Goal: Information Seeking & Learning: Find specific fact

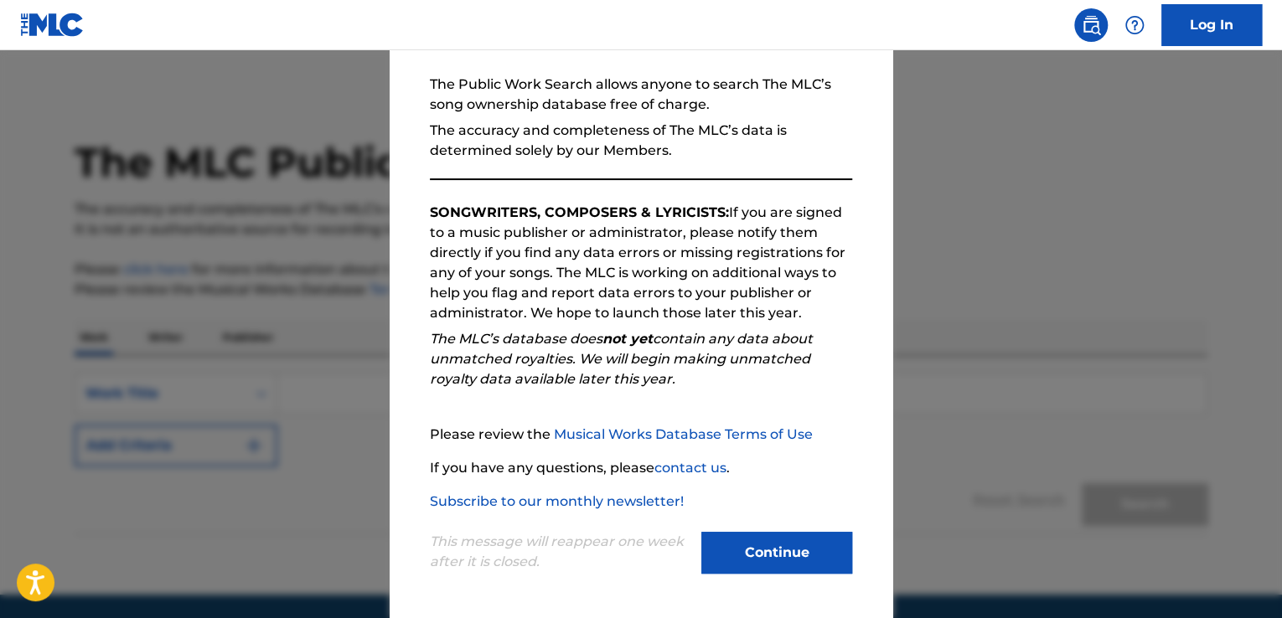
scroll to position [680, 0]
click at [756, 565] on button "Continue" at bounding box center [776, 553] width 151 height 42
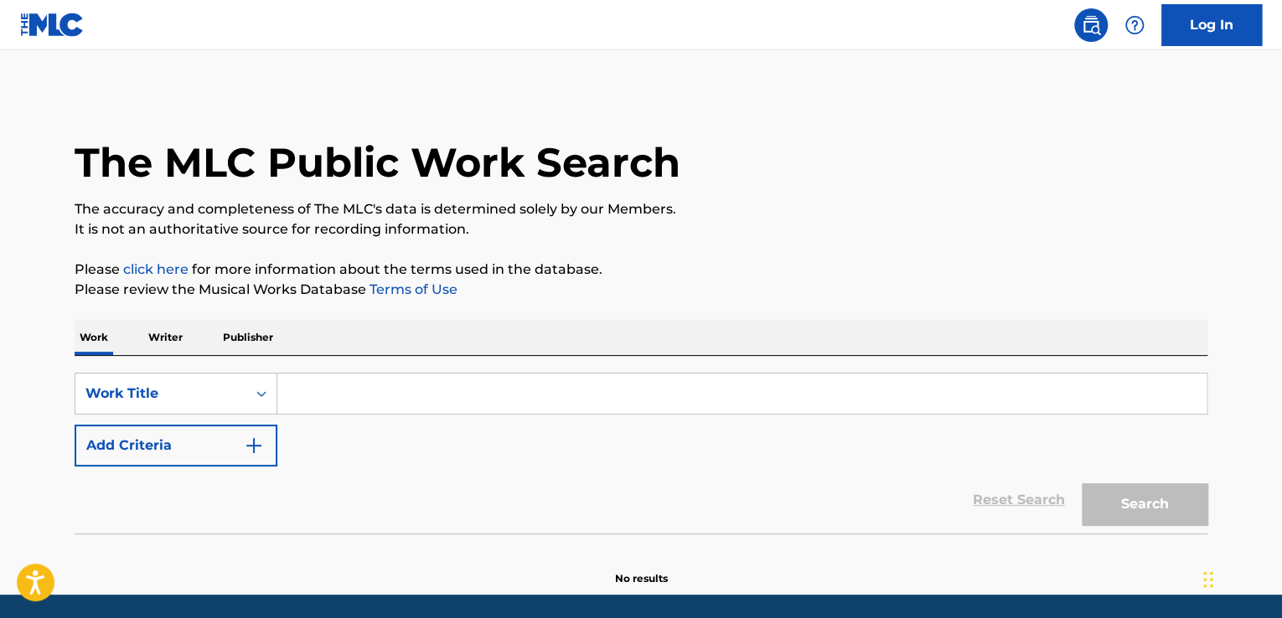
click at [164, 337] on p "Writer" at bounding box center [165, 337] width 44 height 35
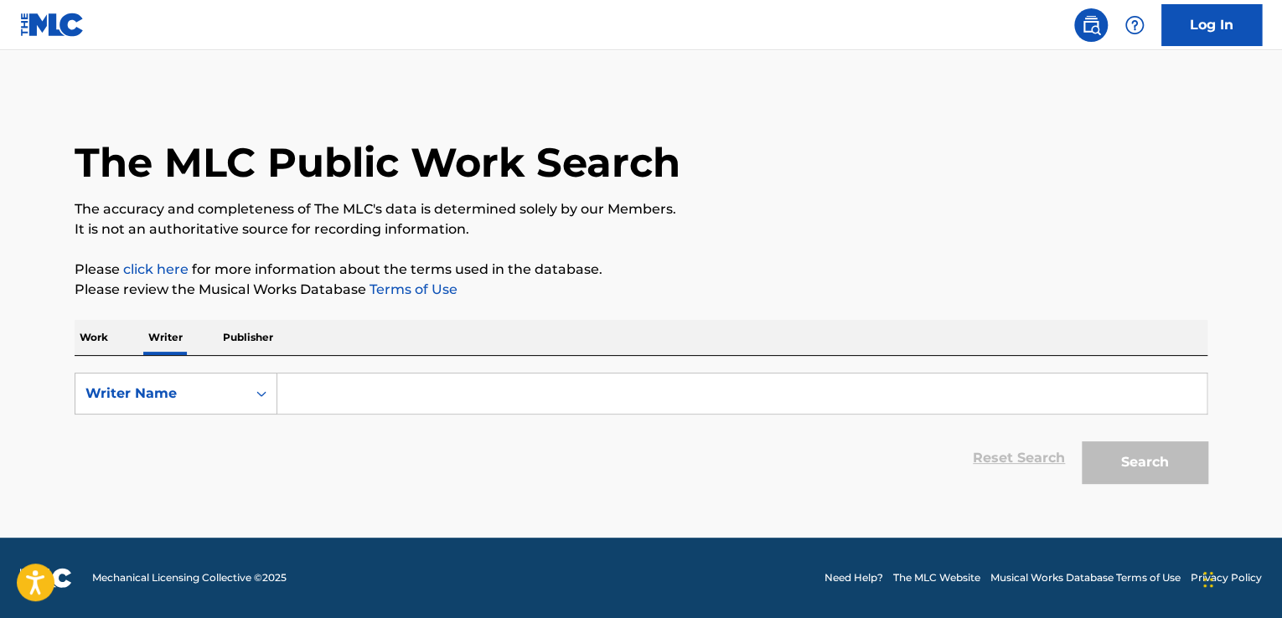
click at [347, 393] on input "Search Form" at bounding box center [741, 394] width 929 height 40
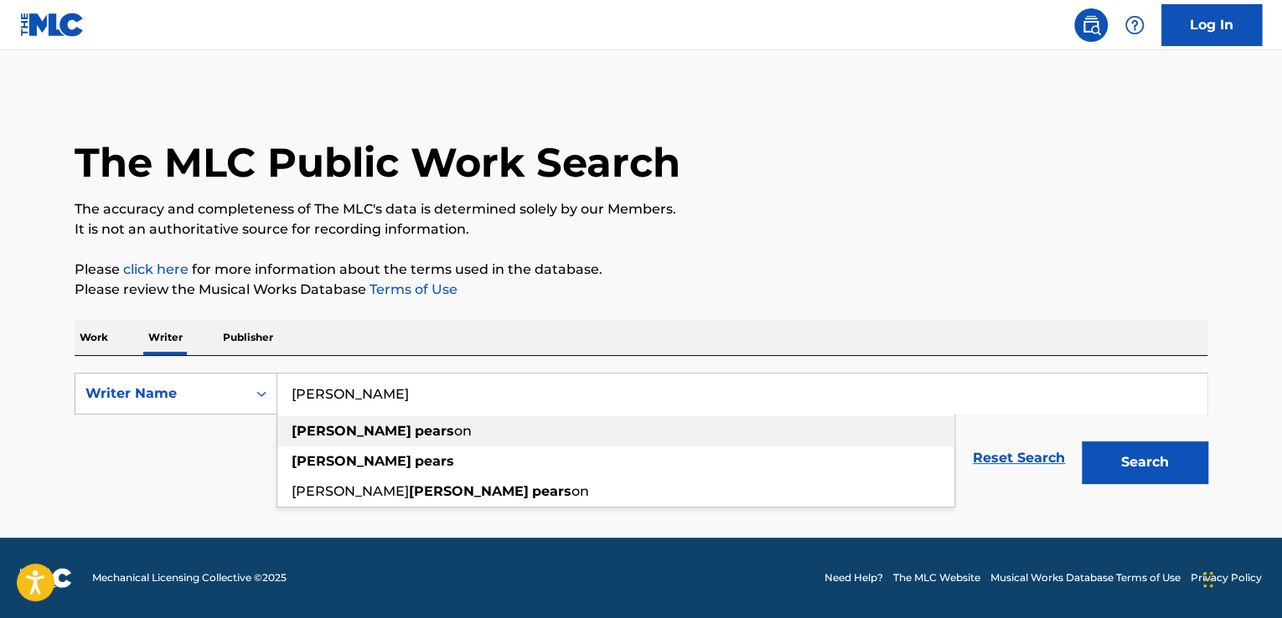
click at [402, 437] on div "[PERSON_NAME] on" at bounding box center [615, 431] width 677 height 30
type input "[PERSON_NAME]"
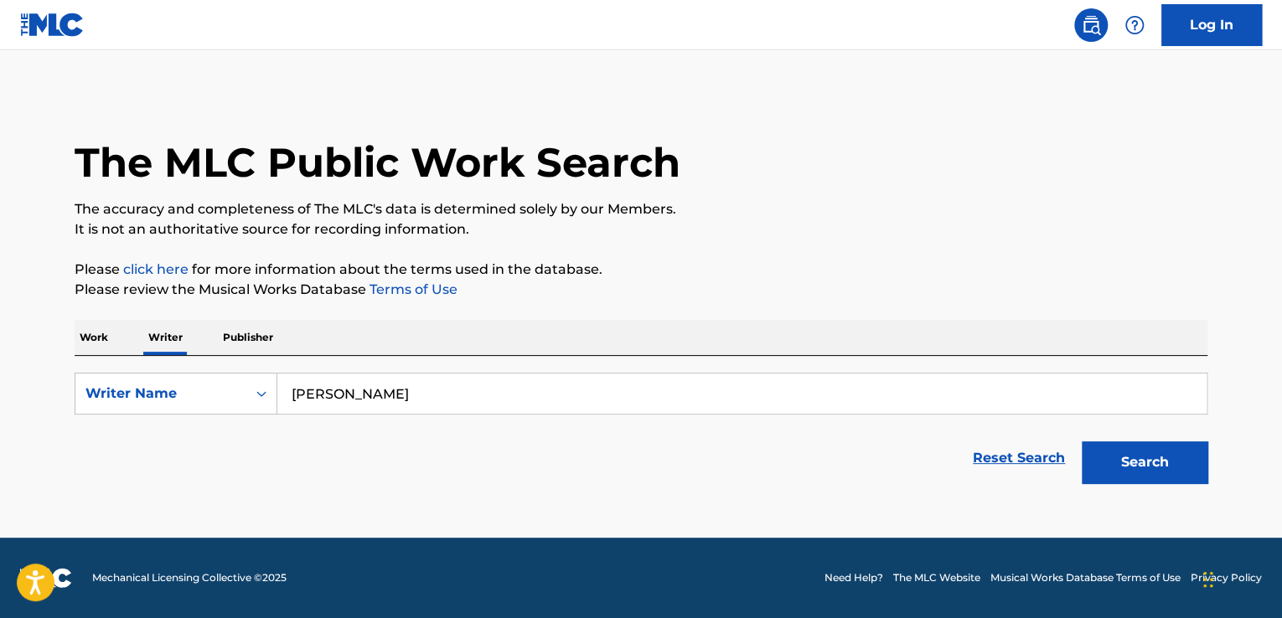
click at [1133, 483] on button "Search" at bounding box center [1144, 462] width 126 height 42
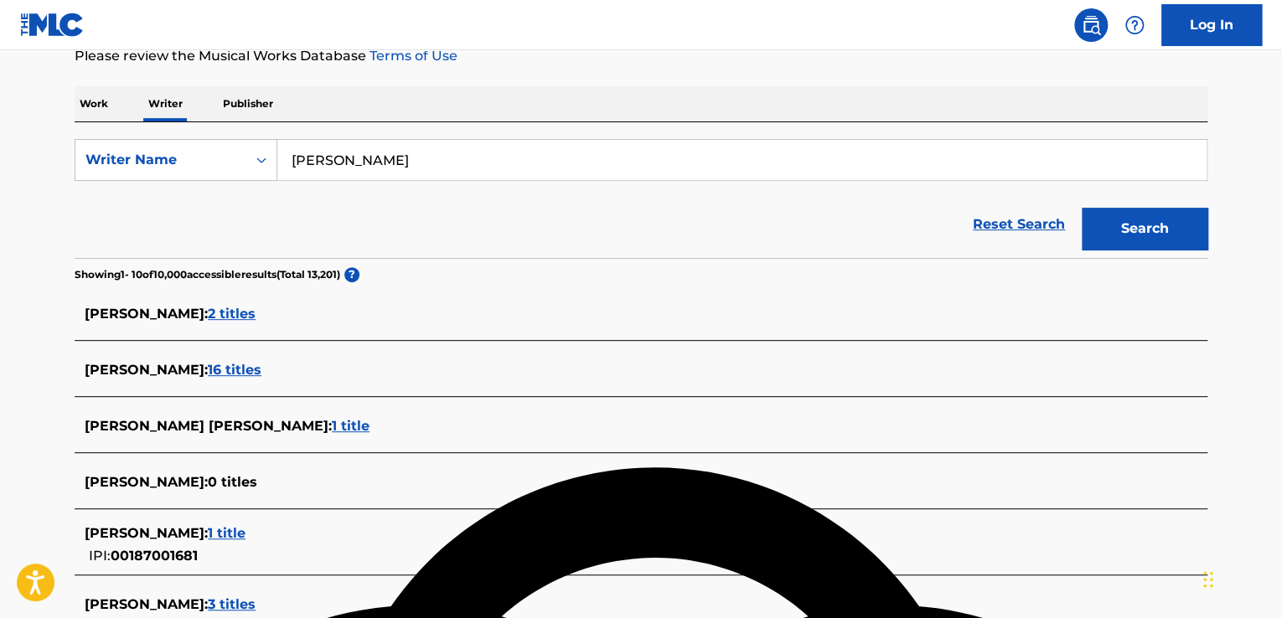
scroll to position [335, 0]
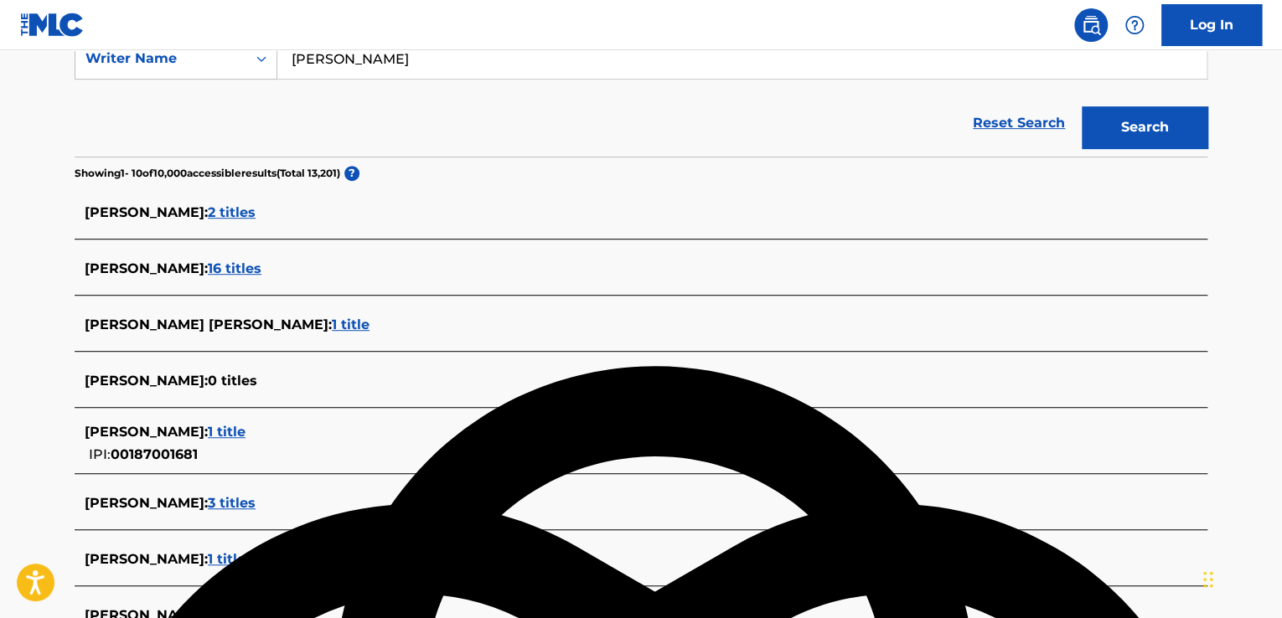
click at [254, 264] on span "16 titles" at bounding box center [235, 269] width 54 height 16
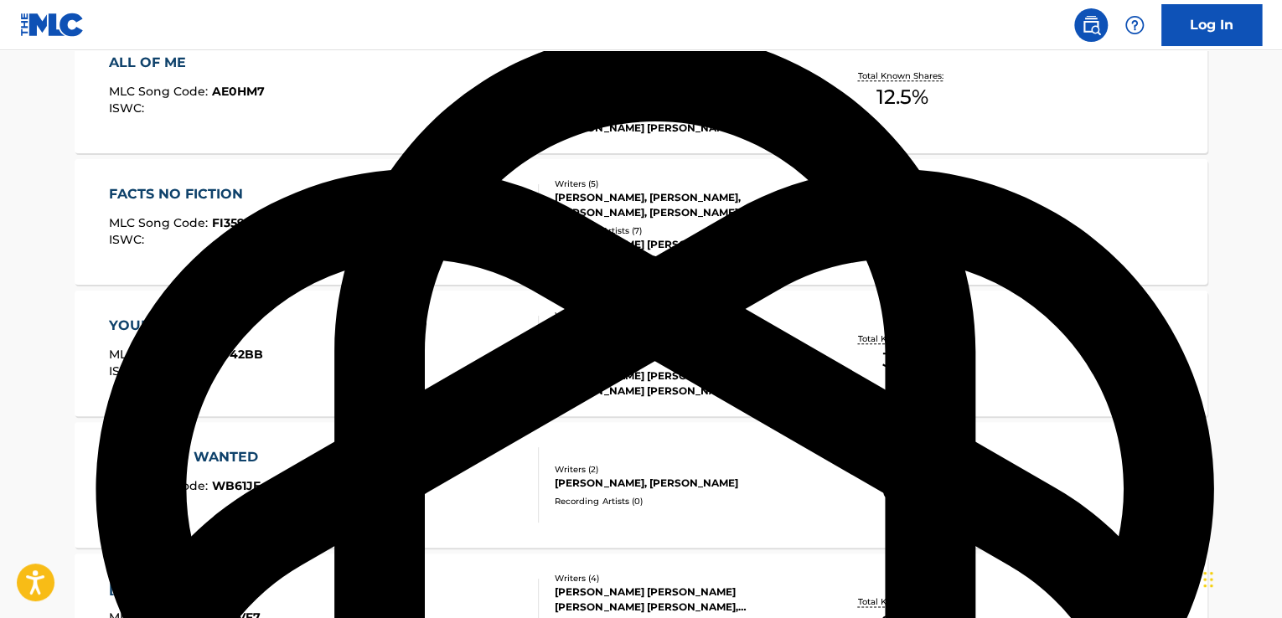
scroll to position [838, 0]
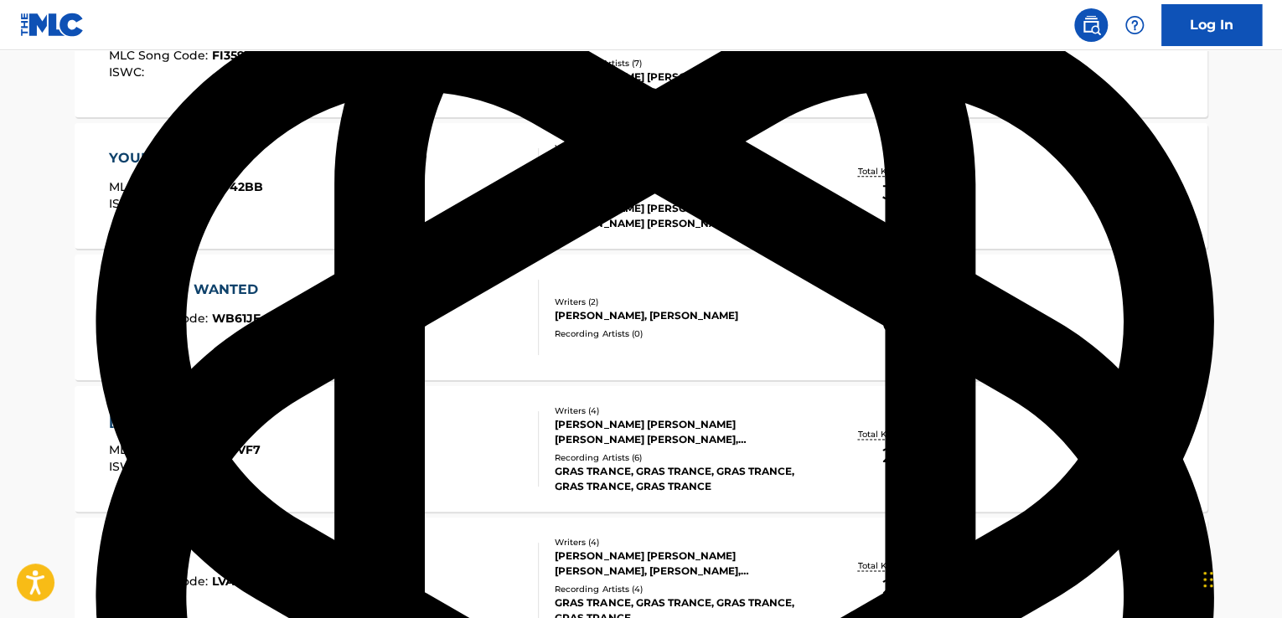
click at [16, 353] on main "The MLC Public Work Search The accuracy and completeness of The MLC's data is d…" at bounding box center [641, 173] width 1282 height 1920
click at [306, 305] on div "WHAT YOU WANTED MLC Song Code : WB61JE ISWC :" at bounding box center [324, 317] width 431 height 75
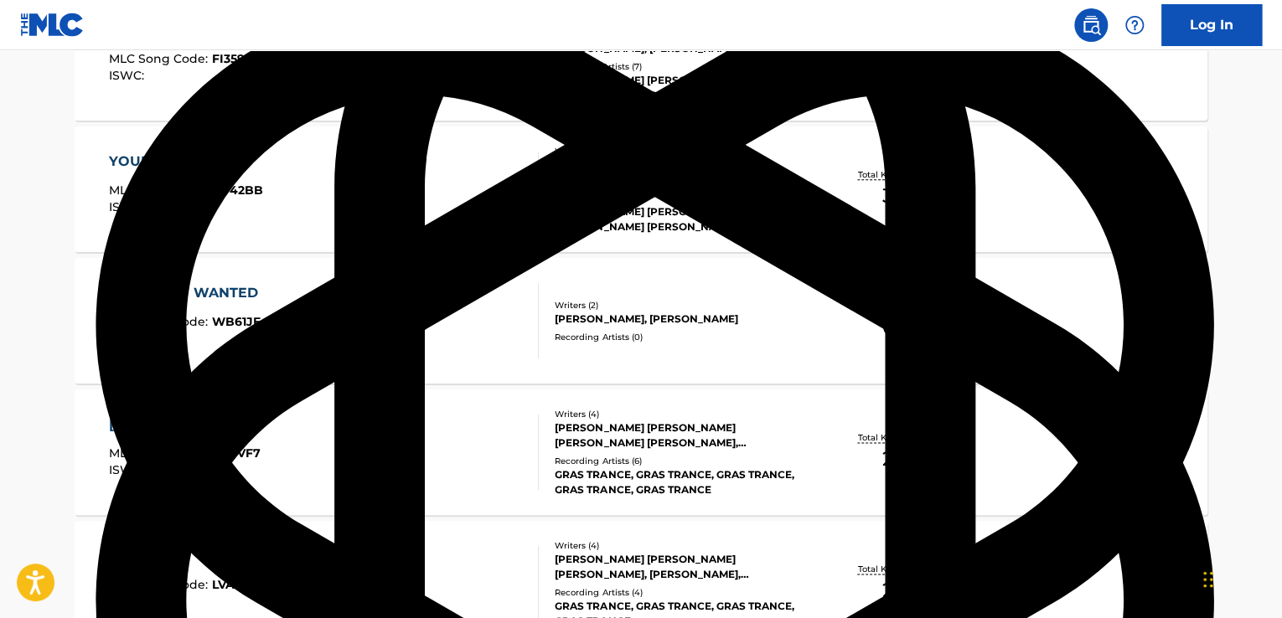
scroll to position [935, 0]
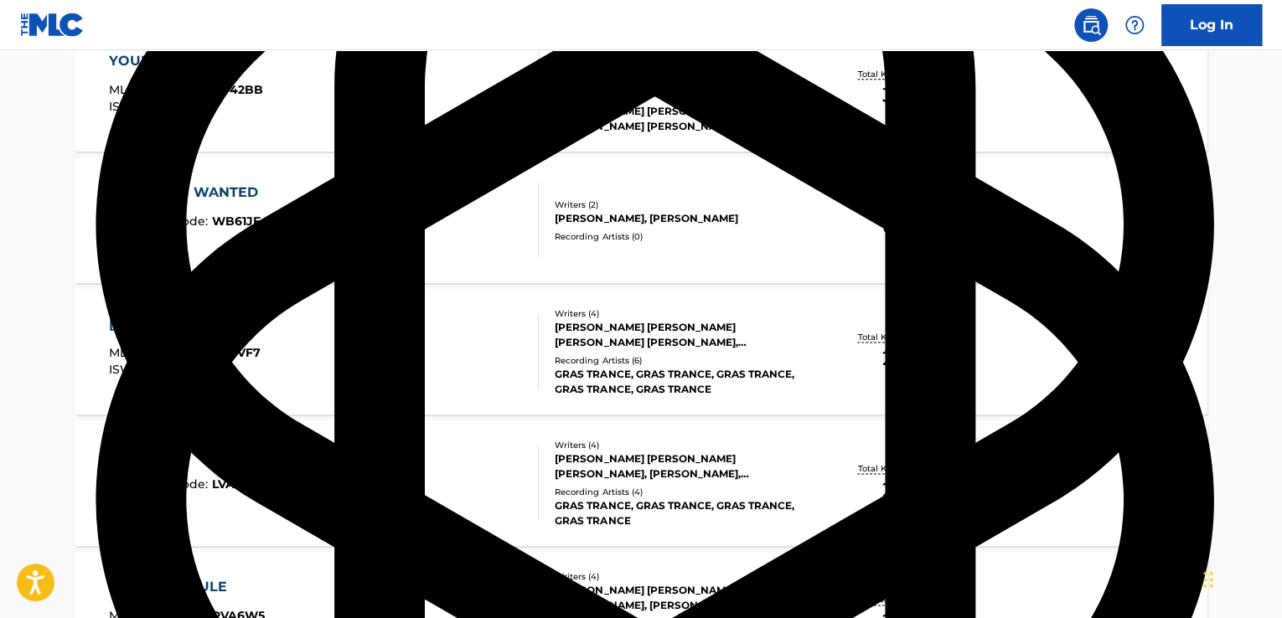
click at [424, 314] on div "[PERSON_NAME] MLC Song Code : HV9VF7 ISWC :" at bounding box center [324, 351] width 431 height 75
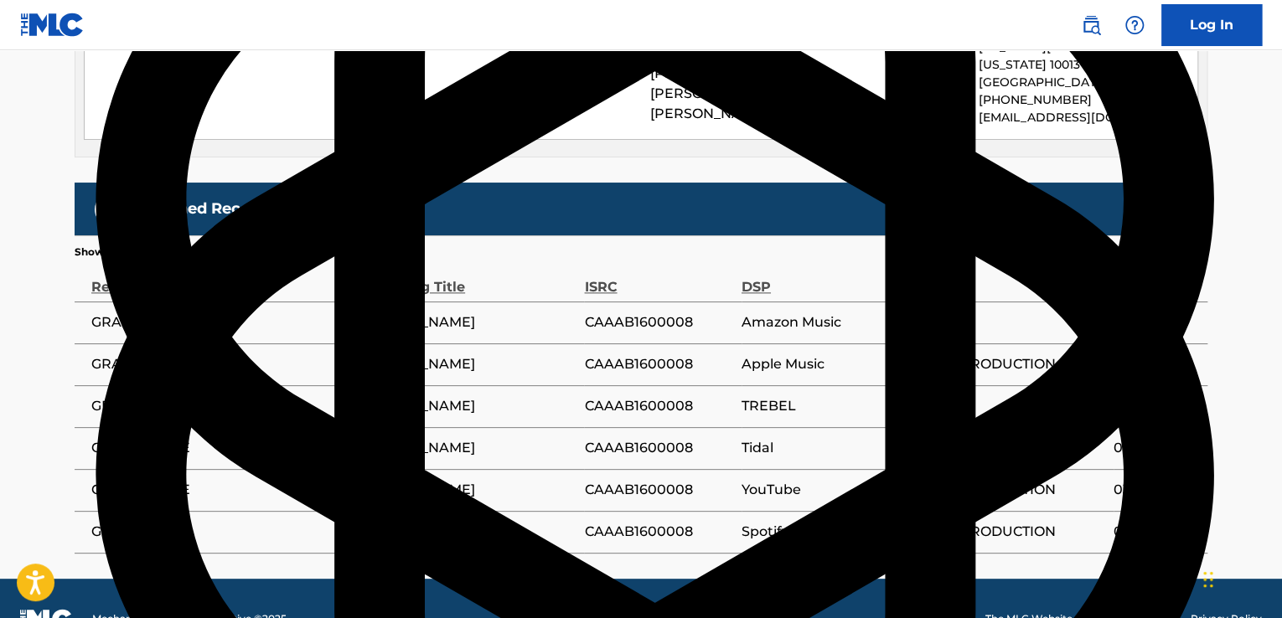
scroll to position [982, 0]
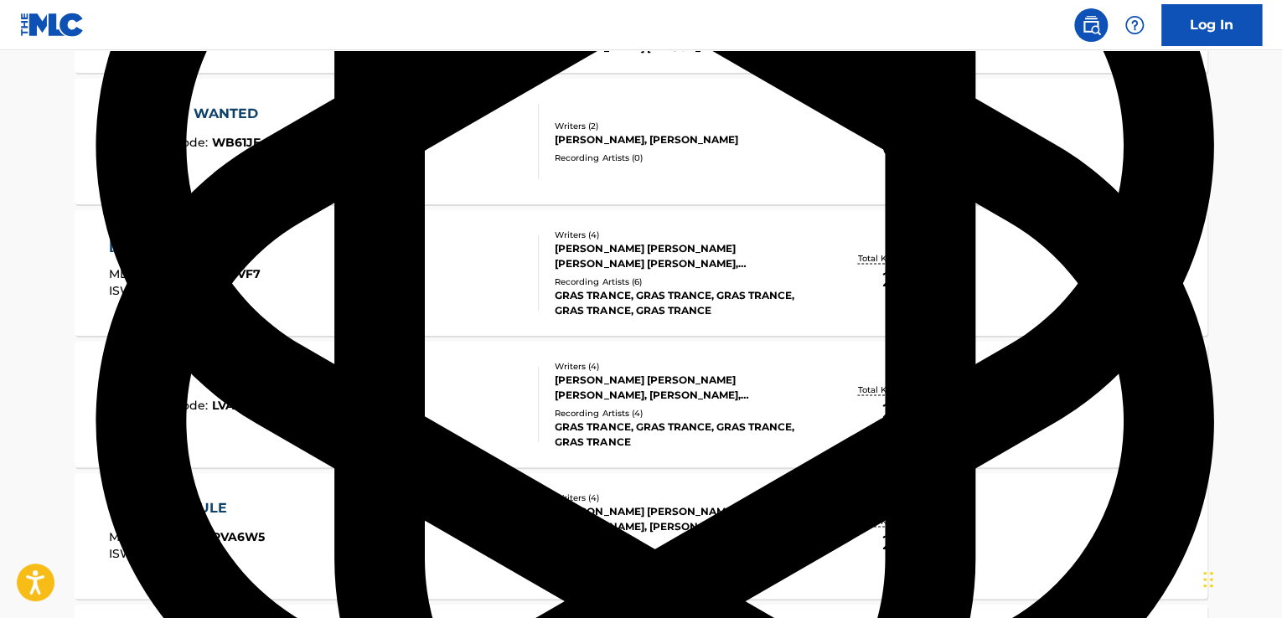
scroll to position [1432, 0]
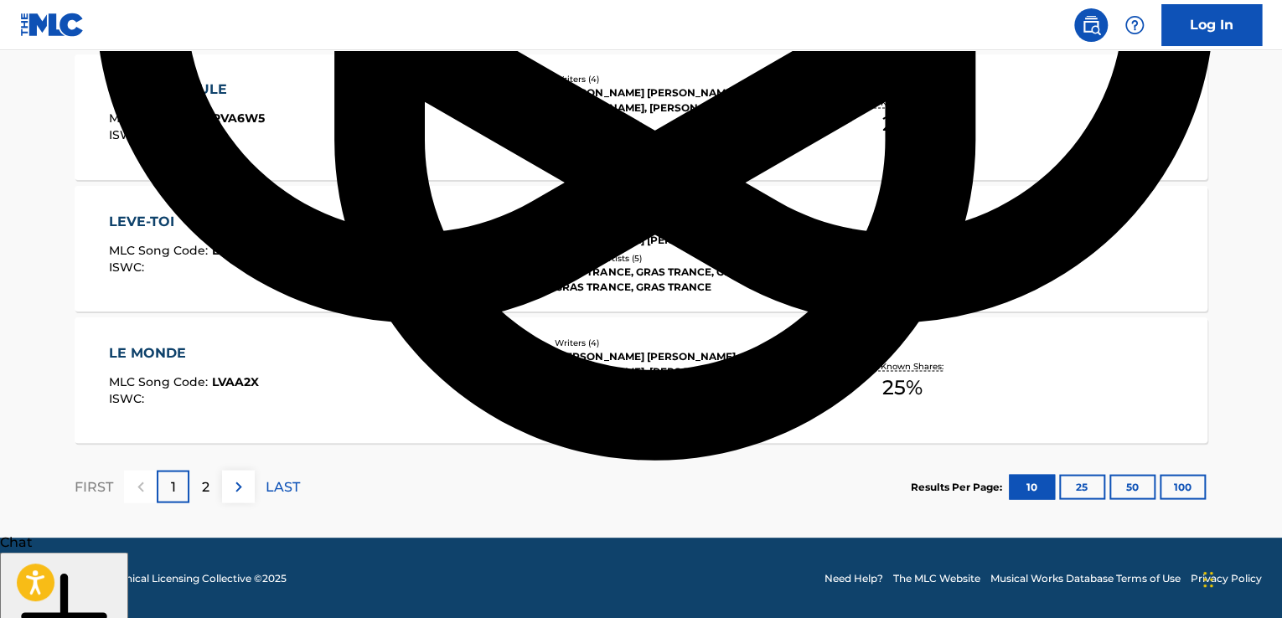
click at [1071, 486] on button "25" at bounding box center [1082, 486] width 46 height 25
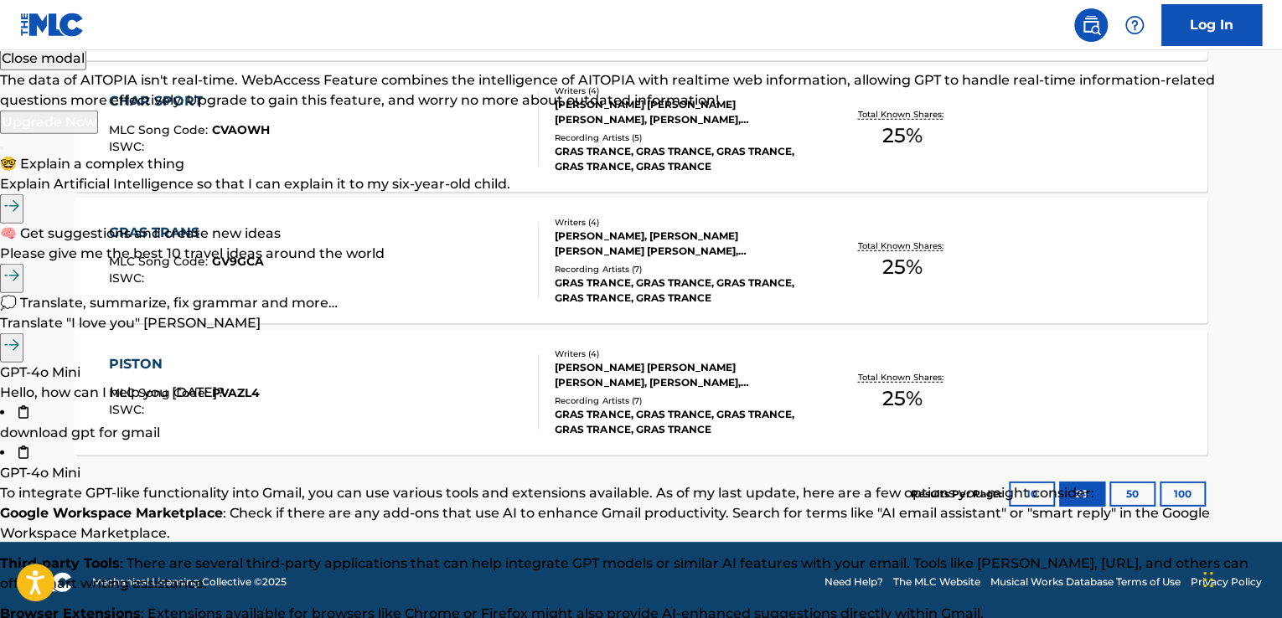
scroll to position [2214, 0]
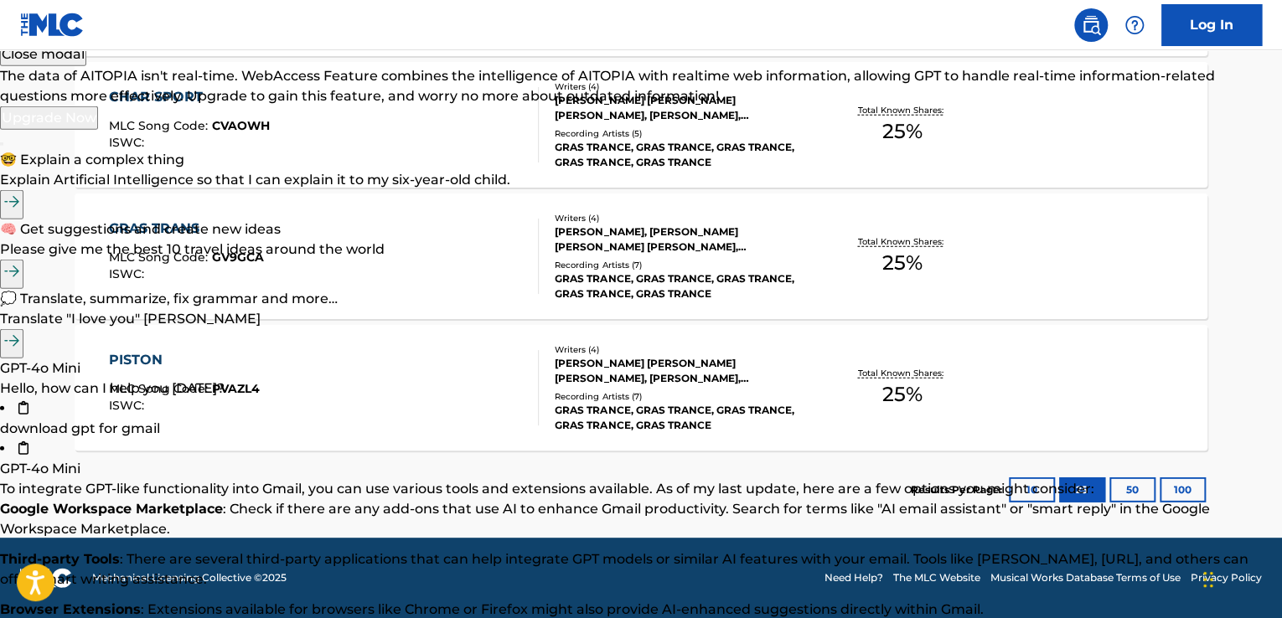
click at [1176, 491] on button "100" at bounding box center [1182, 489] width 46 height 25
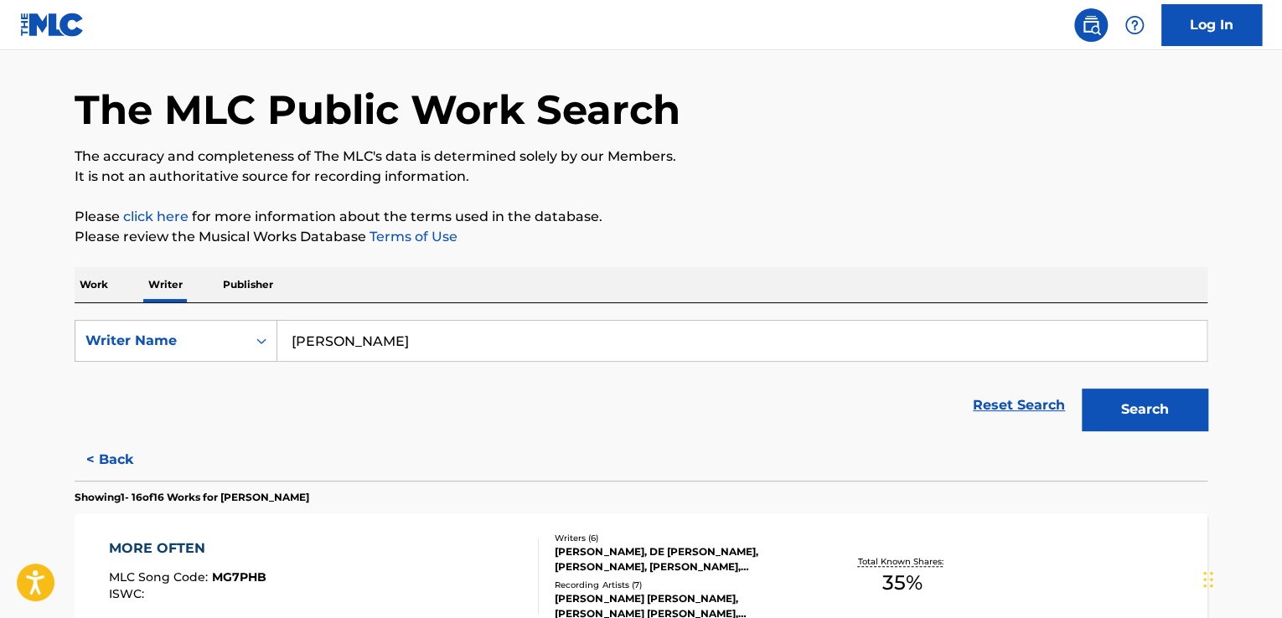
scroll to position [0, 0]
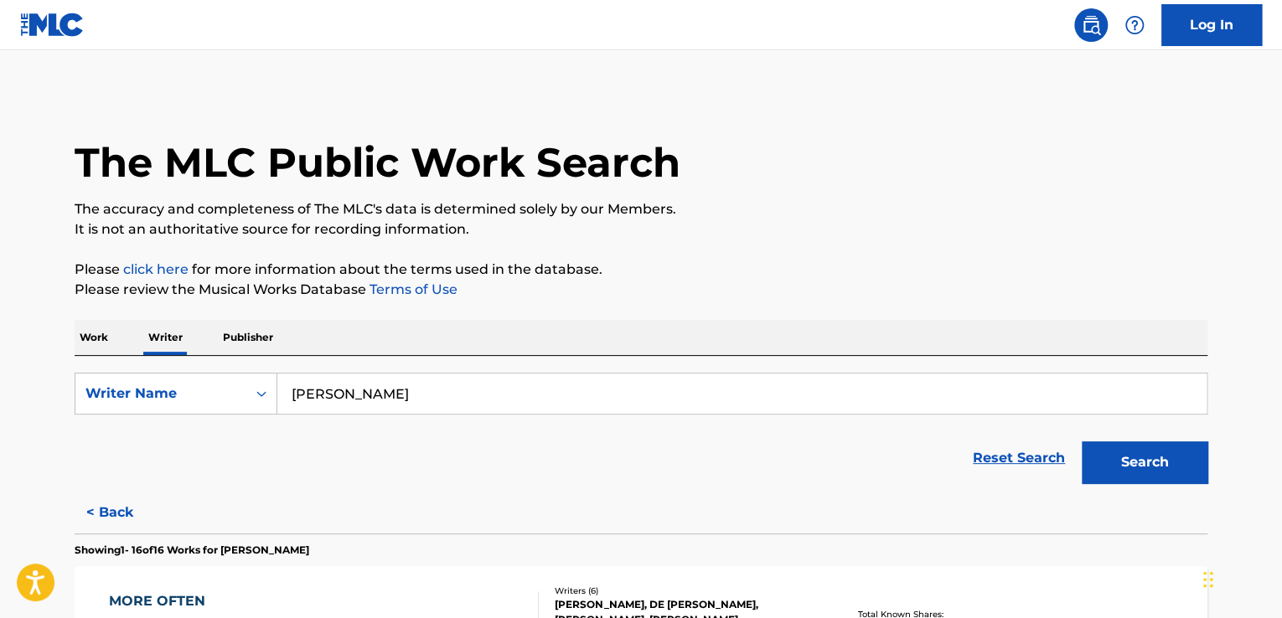
click at [452, 393] on input "[PERSON_NAME]" at bounding box center [741, 394] width 929 height 40
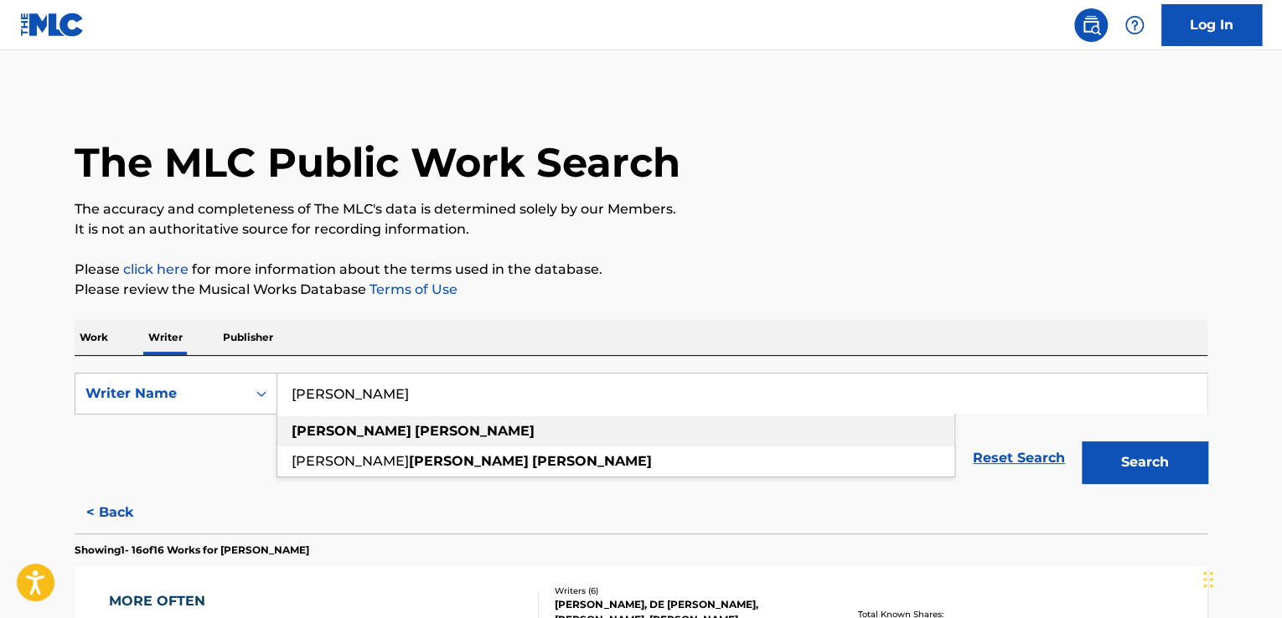
click at [415, 431] on div "[PERSON_NAME]" at bounding box center [615, 431] width 677 height 30
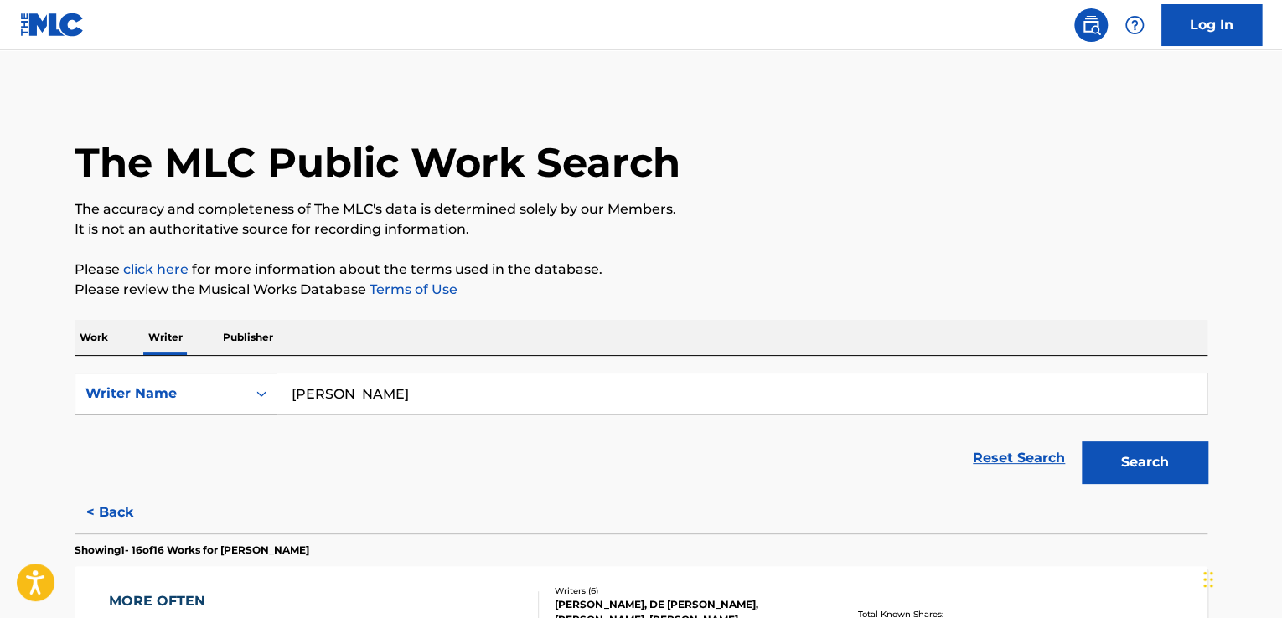
click at [151, 405] on div "Writer Name" at bounding box center [160, 394] width 171 height 32
click at [699, 477] on div "Reset Search Search" at bounding box center [641, 458] width 1133 height 67
click at [1197, 475] on button "Search" at bounding box center [1144, 462] width 126 height 42
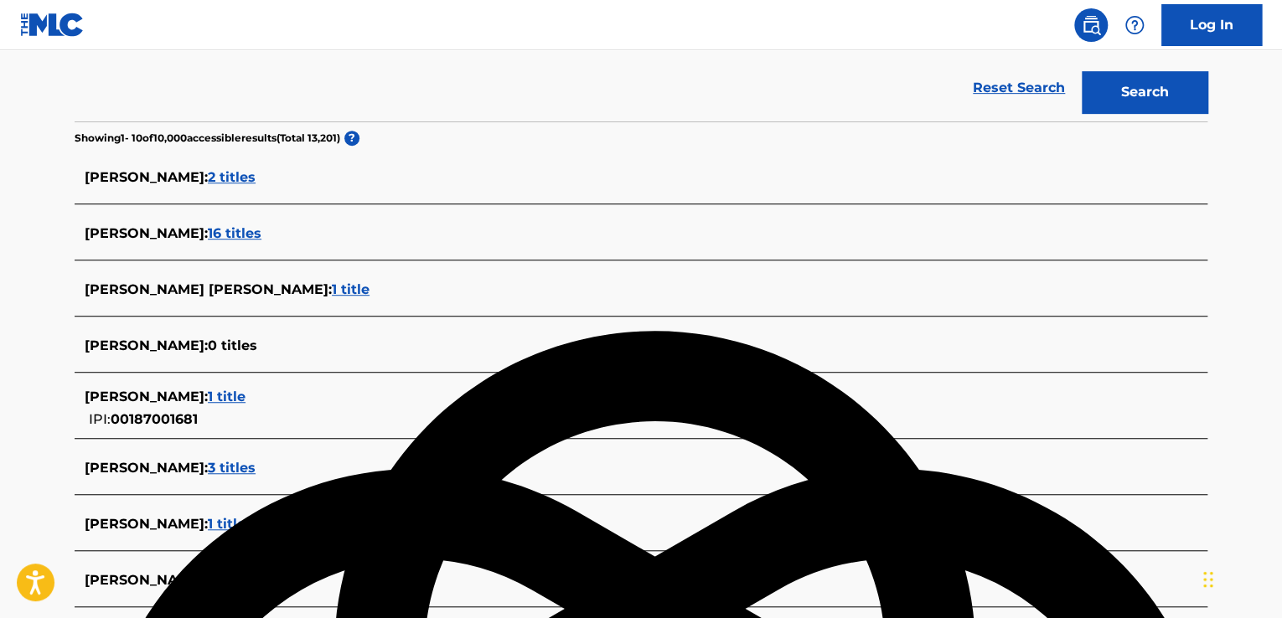
scroll to position [236, 0]
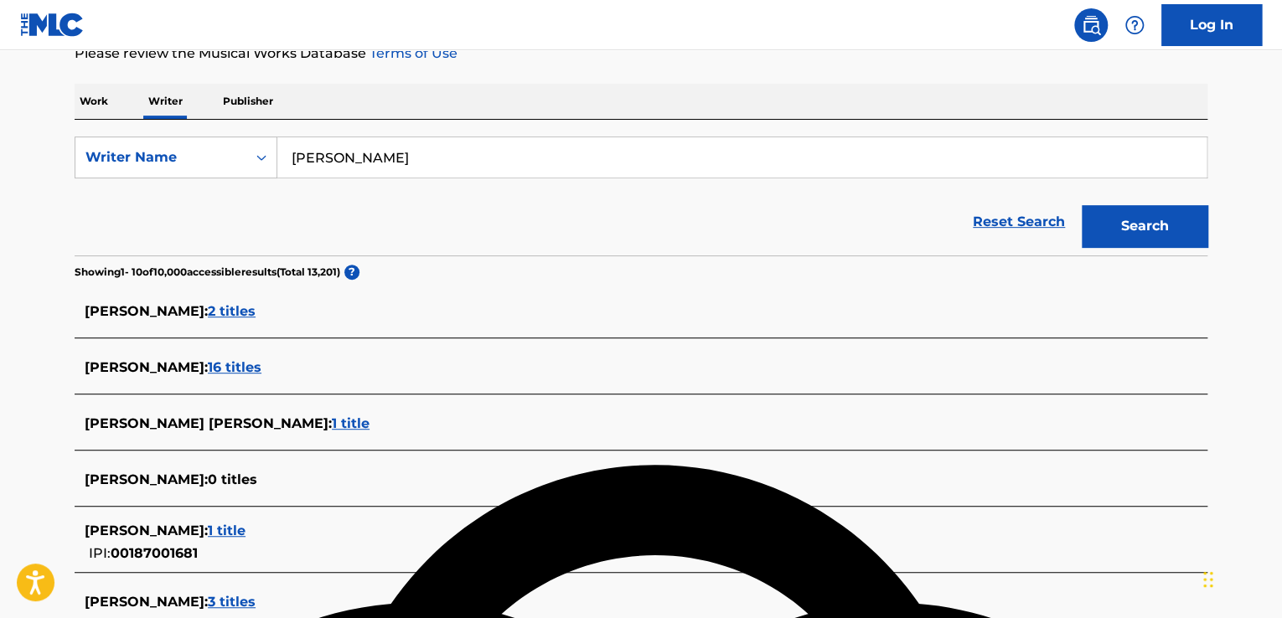
click at [255, 306] on span "2 titles" at bounding box center [232, 311] width 48 height 16
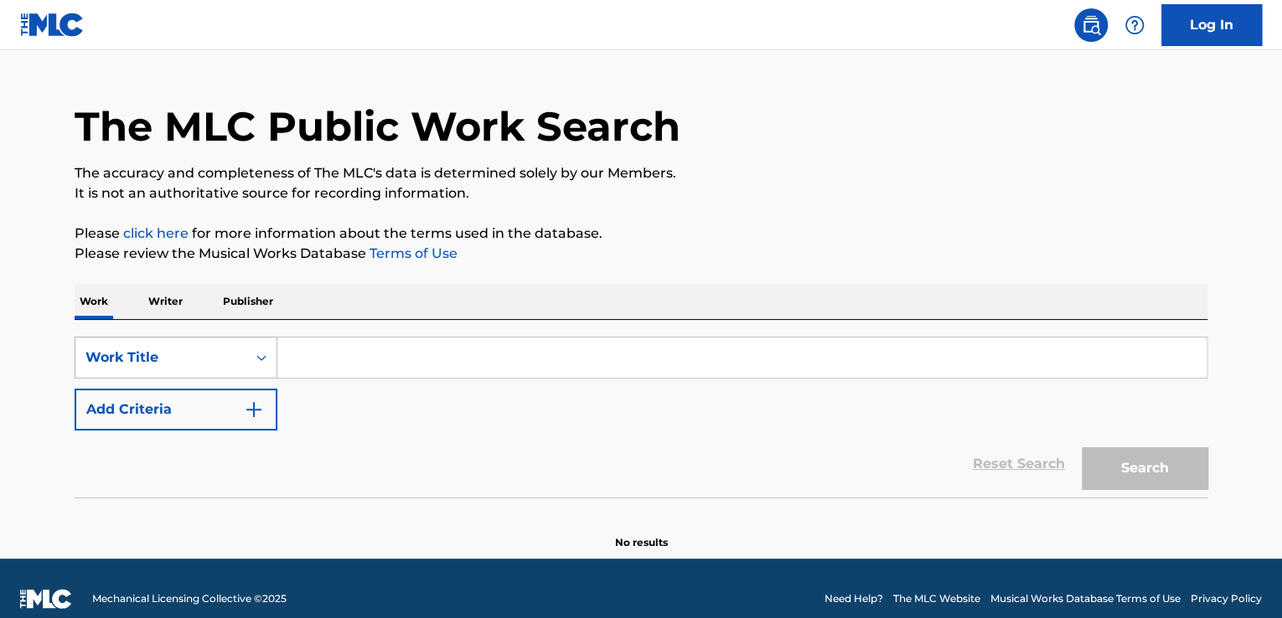
scroll to position [680, 0]
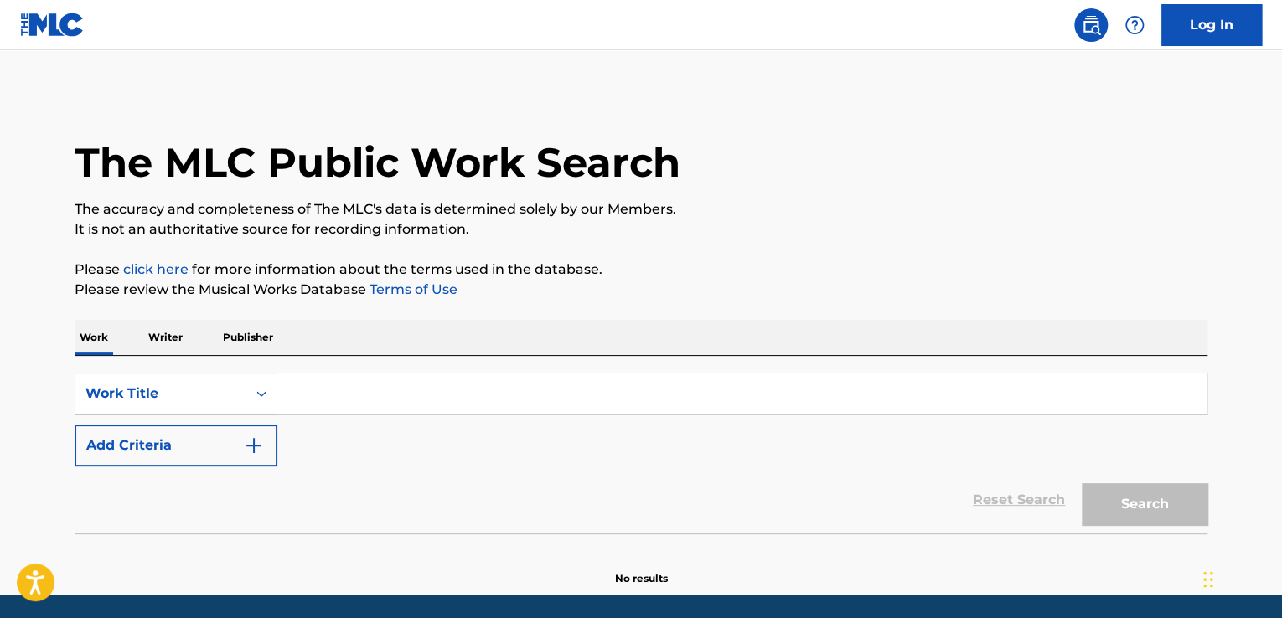
click at [173, 327] on p "Writer" at bounding box center [165, 337] width 44 height 35
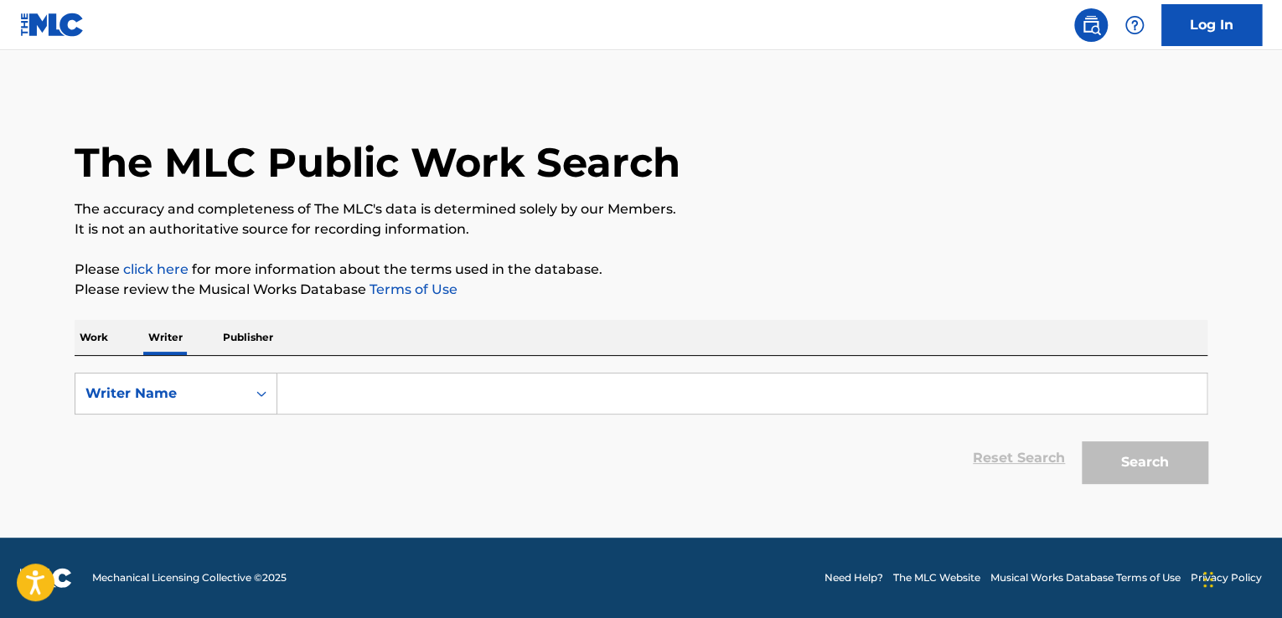
click at [271, 347] on p "Publisher" at bounding box center [248, 337] width 60 height 35
click at [163, 339] on p "Writer" at bounding box center [165, 337] width 44 height 35
